Goal: Information Seeking & Learning: Learn about a topic

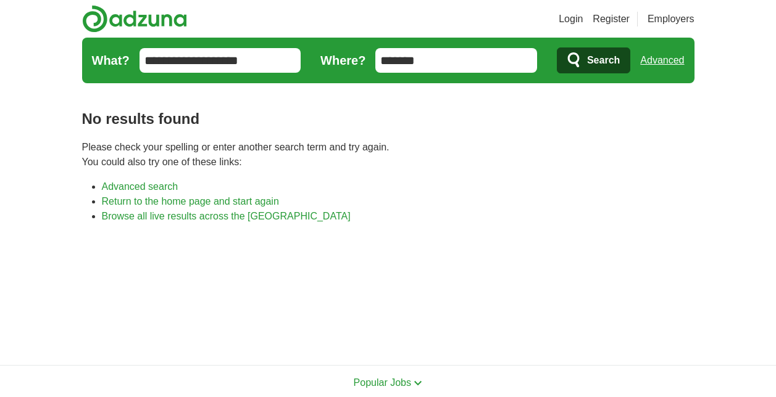
click at [599, 53] on span "Search" at bounding box center [603, 60] width 33 height 25
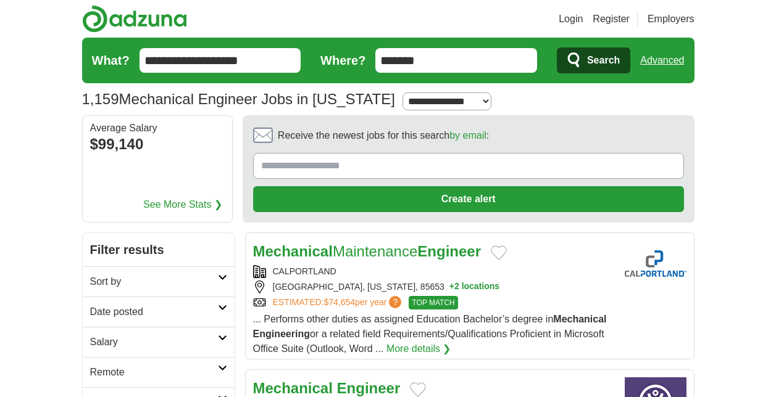
click at [454, 28] on header "Login Register Employers 1,159 Mechanical Engineer Jobs in Arizona Salary Salar…" at bounding box center [388, 57] width 612 height 115
click at [557, 17] on li "Login" at bounding box center [566, 19] width 34 height 15
click at [570, 20] on link "Login" at bounding box center [570, 19] width 24 height 15
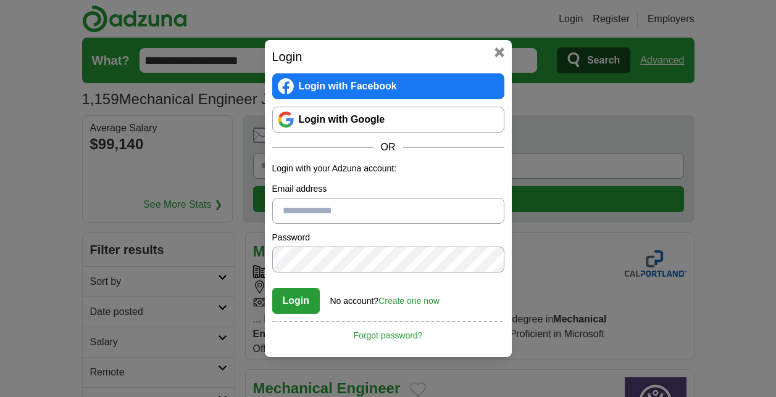
type input "**********"
click at [298, 309] on button "Login" at bounding box center [296, 301] width 48 height 26
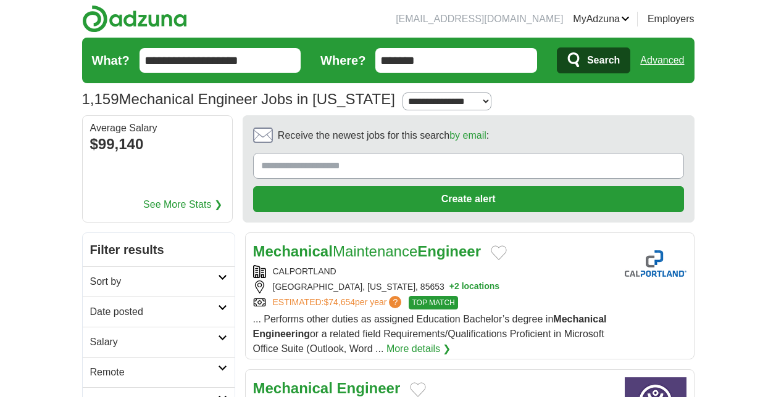
click at [671, 63] on link "Advanced" at bounding box center [662, 60] width 44 height 25
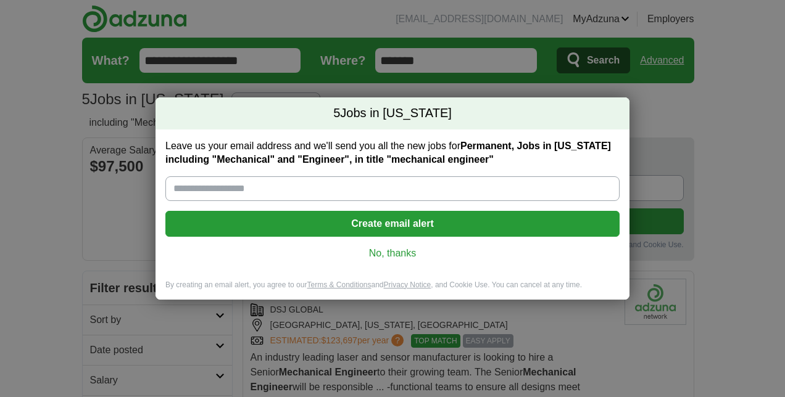
click at [373, 249] on link "No, thanks" at bounding box center [392, 254] width 434 height 14
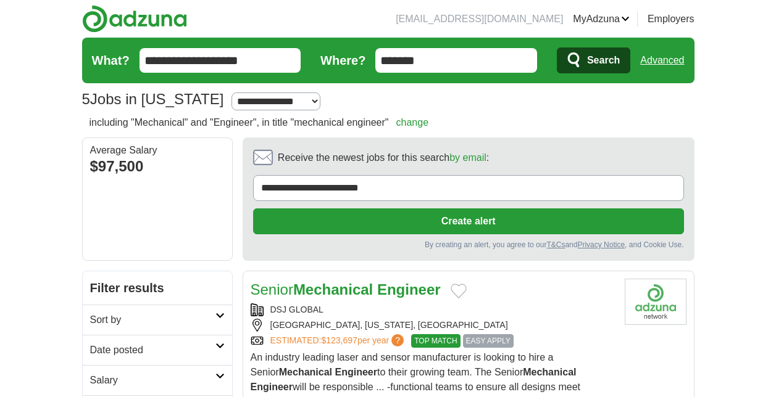
click at [672, 58] on link "Advanced" at bounding box center [662, 60] width 44 height 25
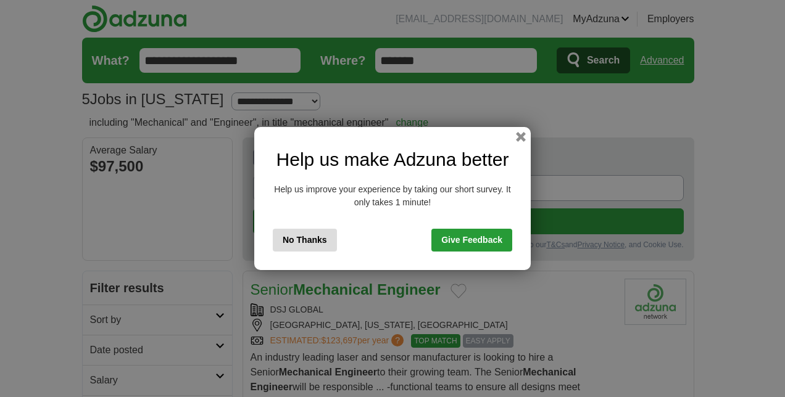
click at [525, 144] on div "Help us make Adzuna better Help us improve your experience by taking our short …" at bounding box center [392, 198] width 276 height 143
click at [518, 130] on div "Help us make Adzuna better Help us improve your experience by taking our short …" at bounding box center [392, 198] width 276 height 143
click at [520, 134] on button "button" at bounding box center [521, 137] width 14 height 14
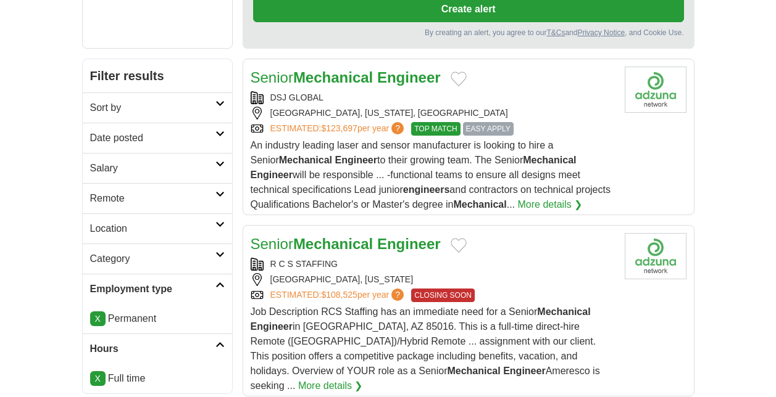
scroll to position [212, 0]
click at [207, 245] on link "Category" at bounding box center [157, 259] width 149 height 30
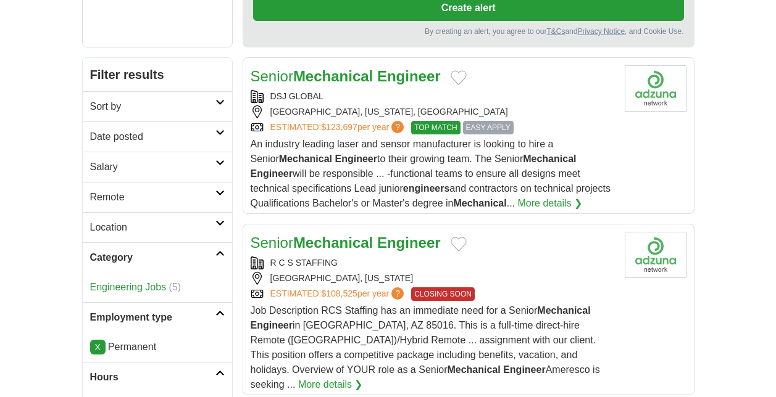
scroll to position [211, 0]
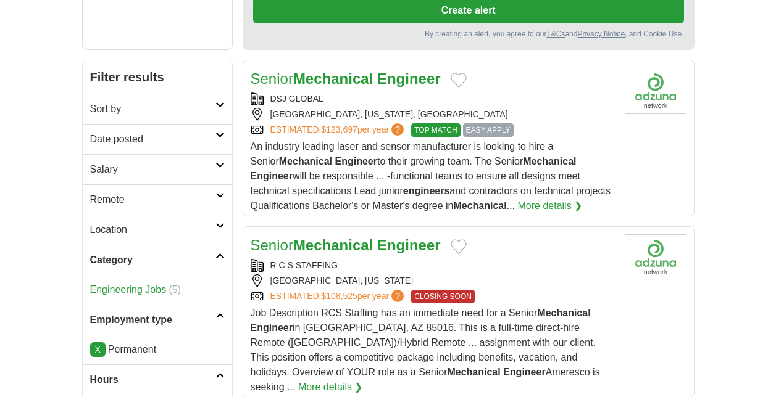
click at [186, 232] on h2 "Location" at bounding box center [152, 230] width 125 height 15
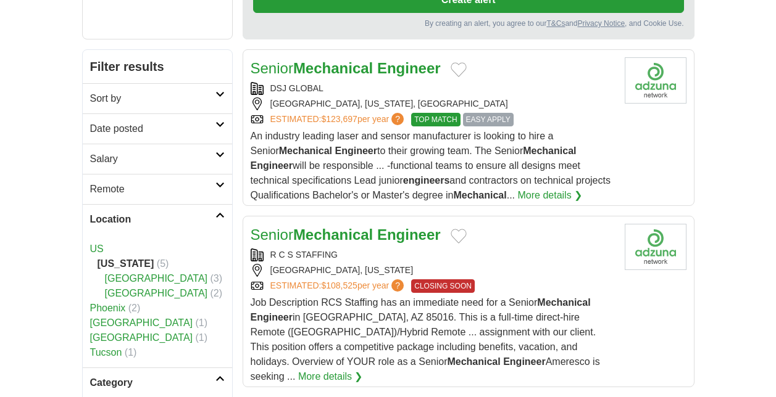
scroll to position [222, 0]
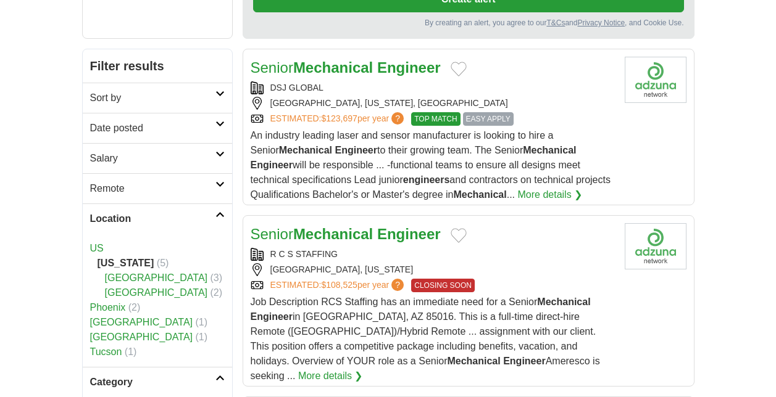
click at [205, 148] on link "Salary" at bounding box center [157, 158] width 149 height 30
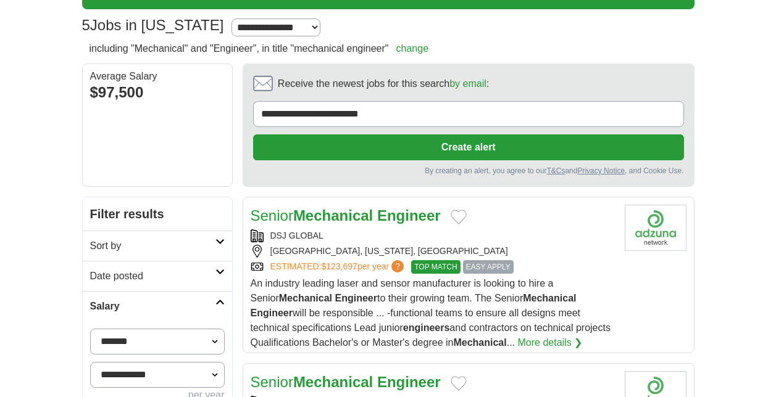
scroll to position [0, 0]
